Goal: Book appointment/travel/reservation

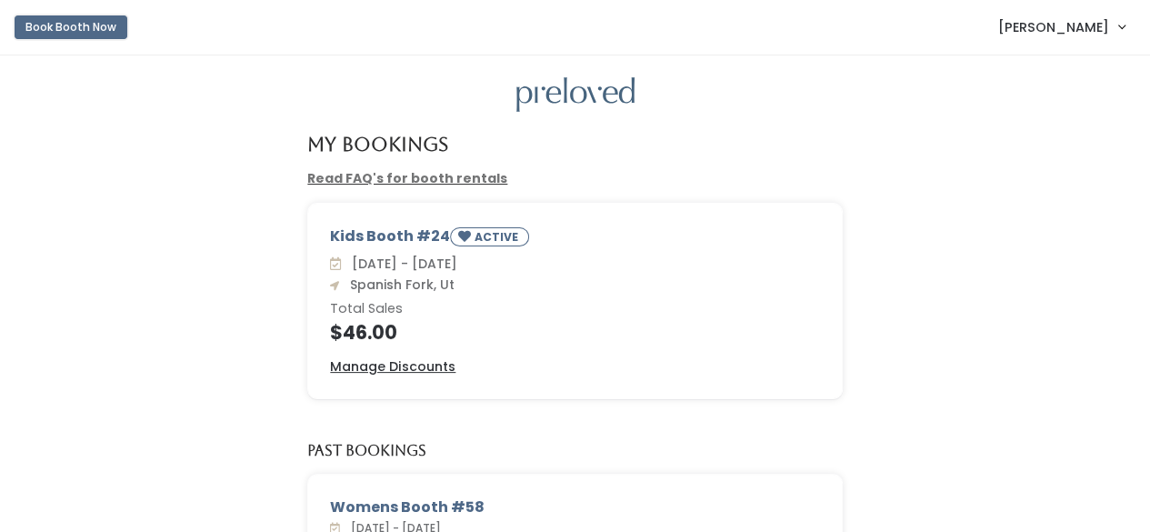
click at [48, 28] on button "Book Booth Now" at bounding box center [71, 27] width 113 height 24
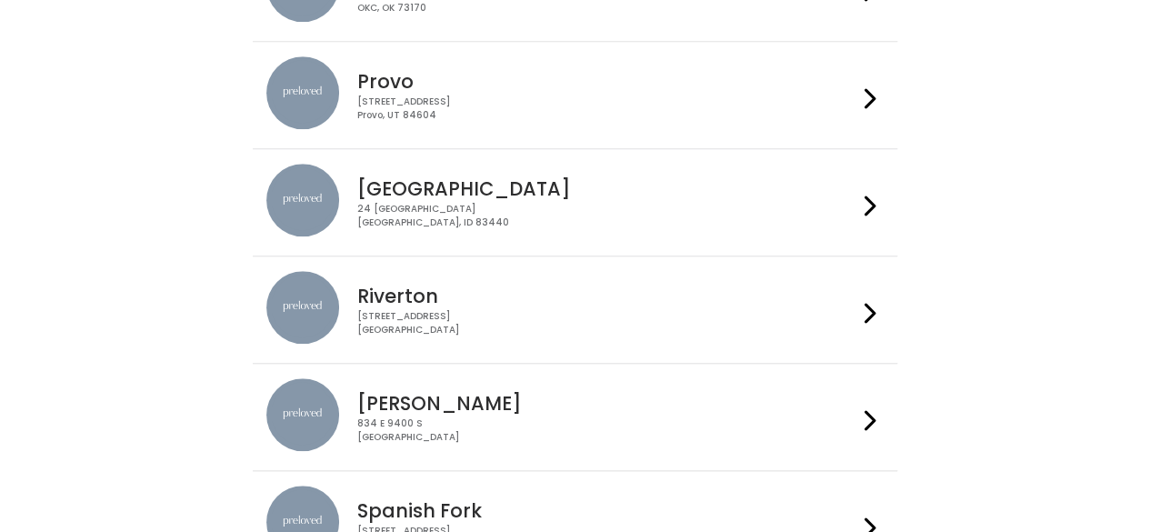
scroll to position [636, 0]
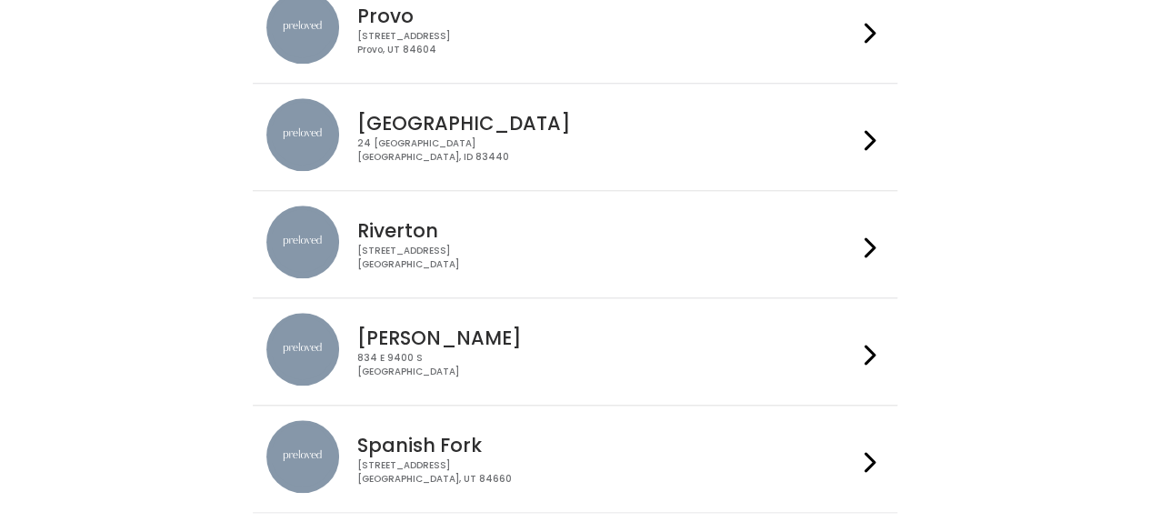
click at [394, 451] on h4 "Spanish Fork" at bounding box center [607, 444] width 500 height 21
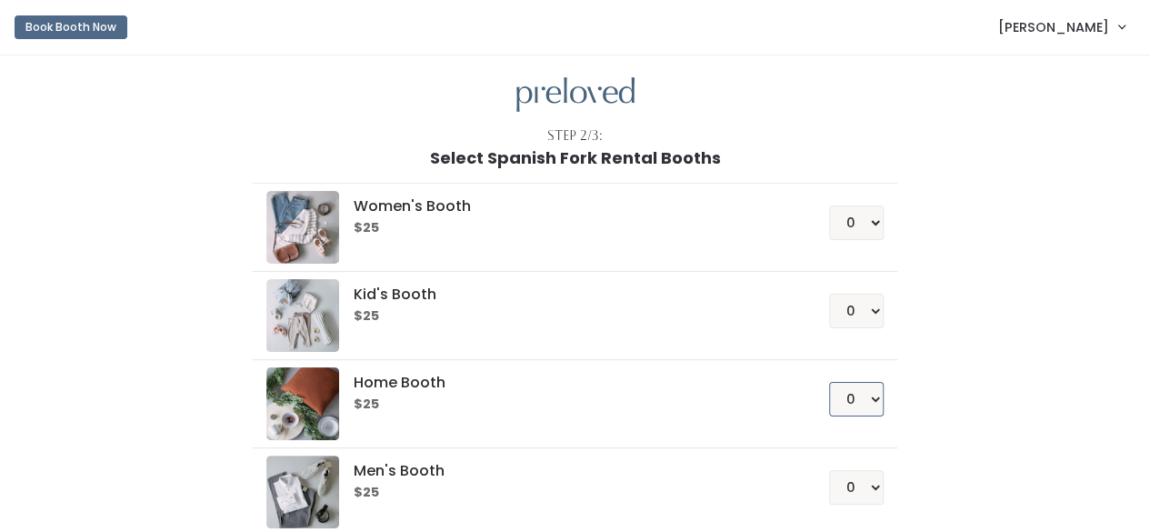
click at [840, 392] on select "0 1 2 3 4" at bounding box center [856, 399] width 55 height 35
select select "1"
click at [830, 382] on select "0 1 2 3 4" at bounding box center [856, 399] width 55 height 35
click at [1094, 327] on div "Step 2/3: Select Spanish Fork Rental Booths Women's Booth $25 0 1 2 3 4 Kid's B…" at bounding box center [575, 347] width 1150 height 584
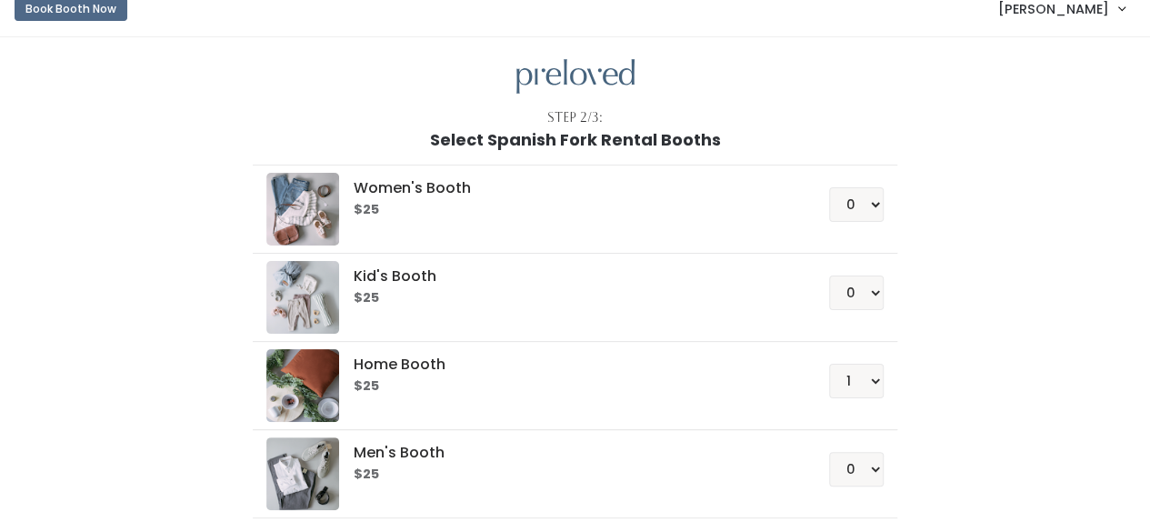
scroll to position [151, 0]
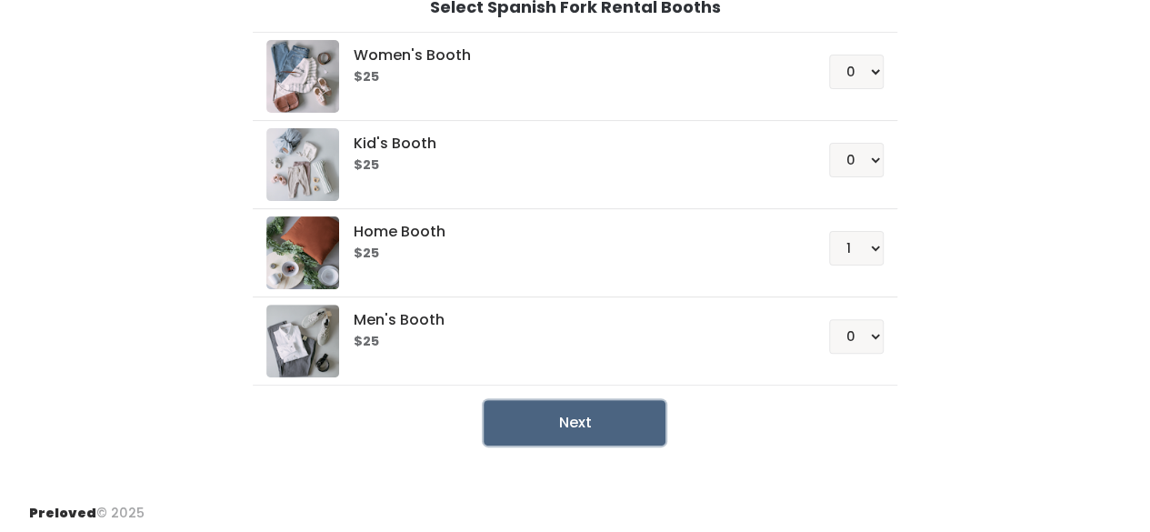
click at [536, 421] on button "Next" at bounding box center [575, 422] width 182 height 45
